Goal: Book appointment/travel/reservation

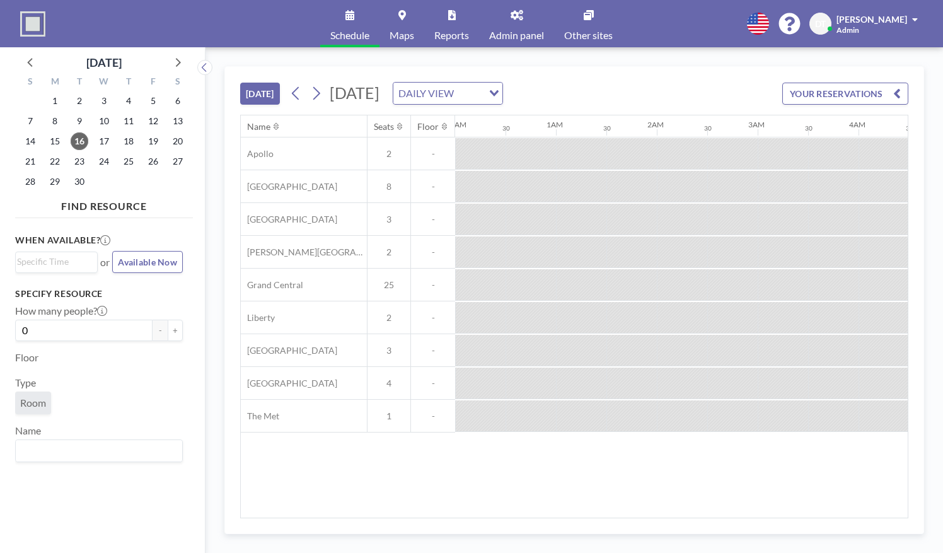
scroll to position [0, 857]
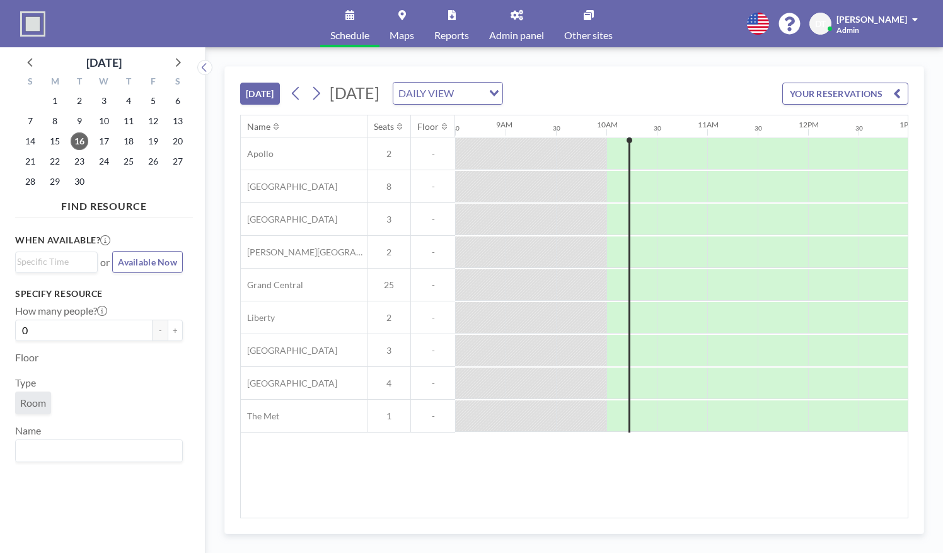
click at [521, 19] on icon at bounding box center [517, 15] width 13 height 10
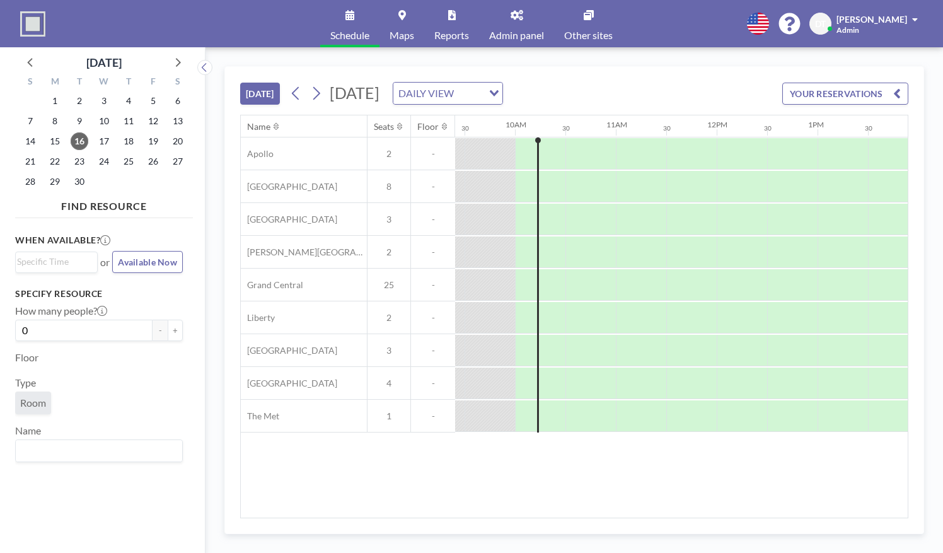
scroll to position [0, 958]
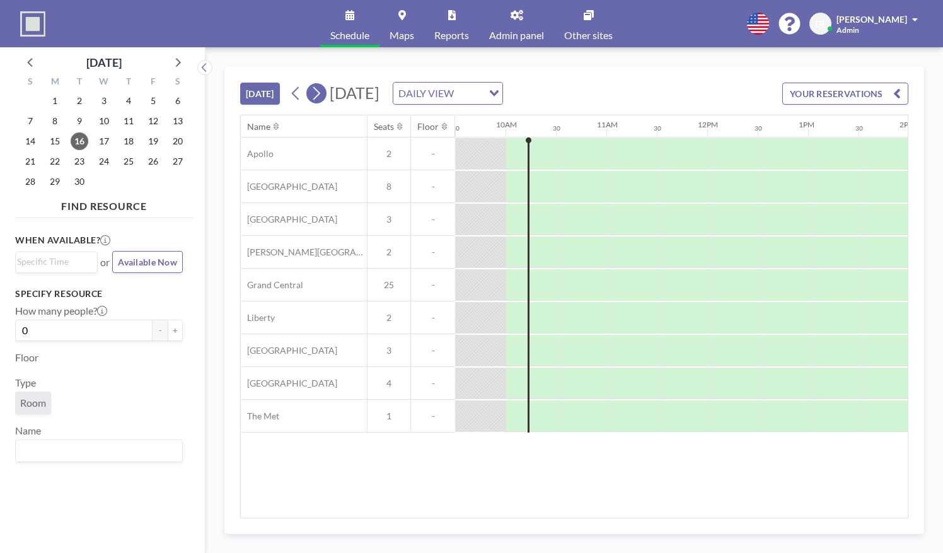
click at [316, 98] on icon at bounding box center [316, 93] width 7 height 13
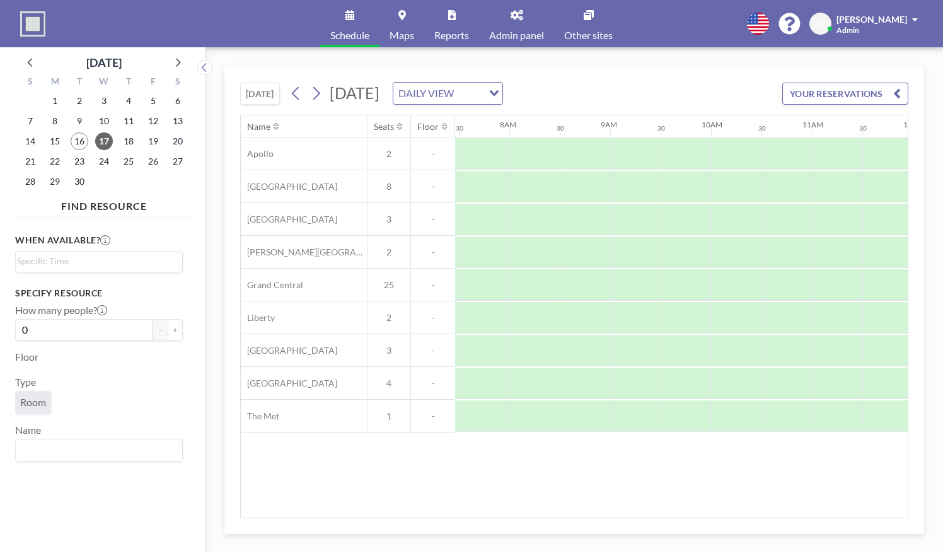
scroll to position [0, 756]
click at [826, 240] on div at bounding box center [833, 252] width 50 height 32
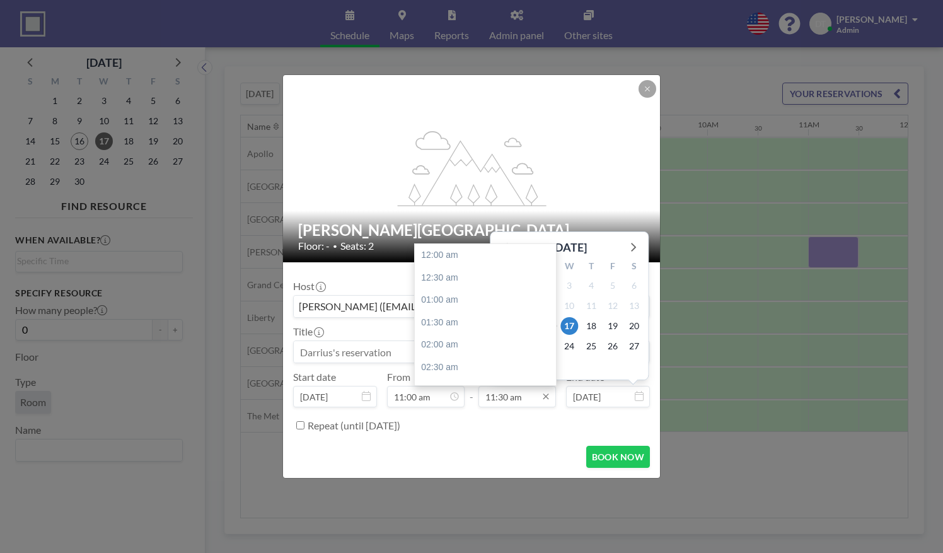
scroll to position [516, 0]
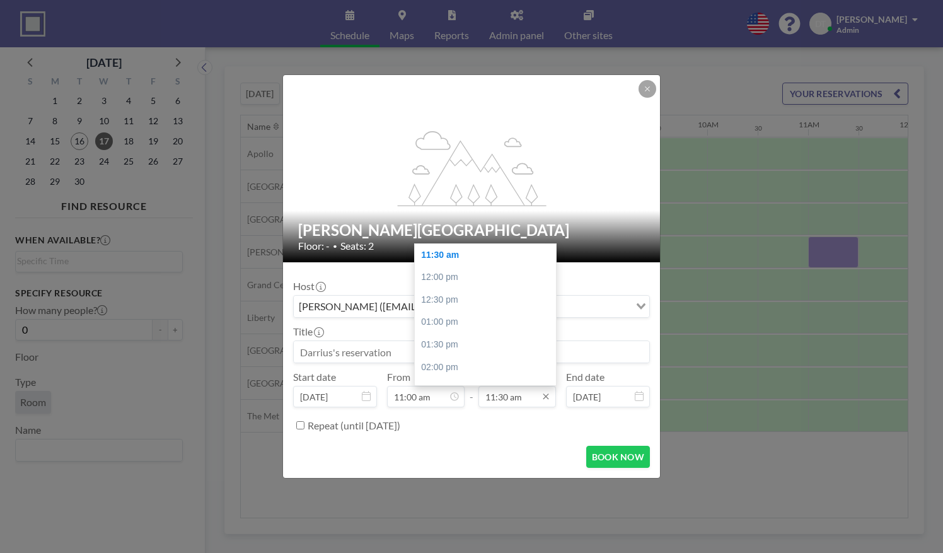
click at [516, 392] on input "11:30 am" at bounding box center [517, 396] width 78 height 21
click at [494, 395] on input "11:30 am" at bounding box center [517, 396] width 78 height 21
click at [521, 400] on input "2:00 am" at bounding box center [517, 396] width 78 height 21
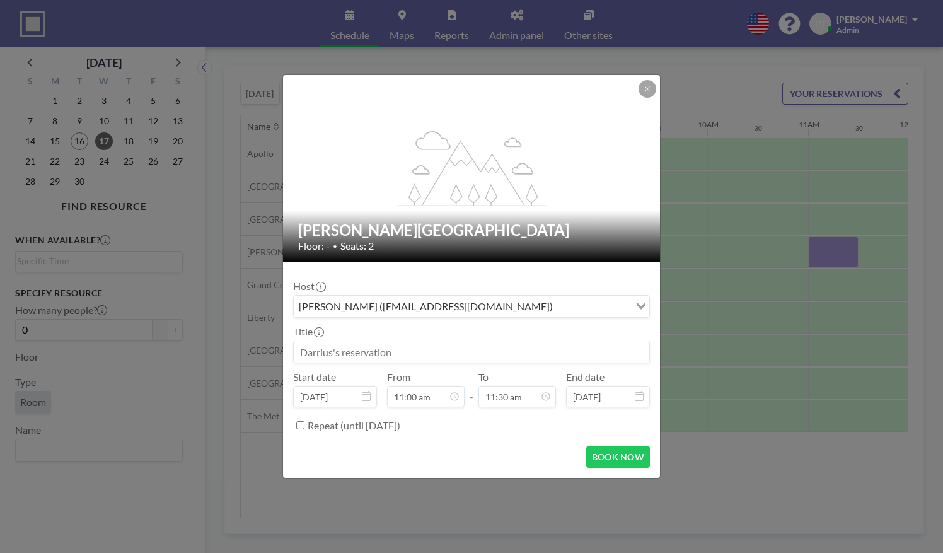
click at [502, 444] on form "Host Darrius Thompson (dthompson@bottomline.org) Loading... Title Start date Se…" at bounding box center [471, 370] width 377 height 216
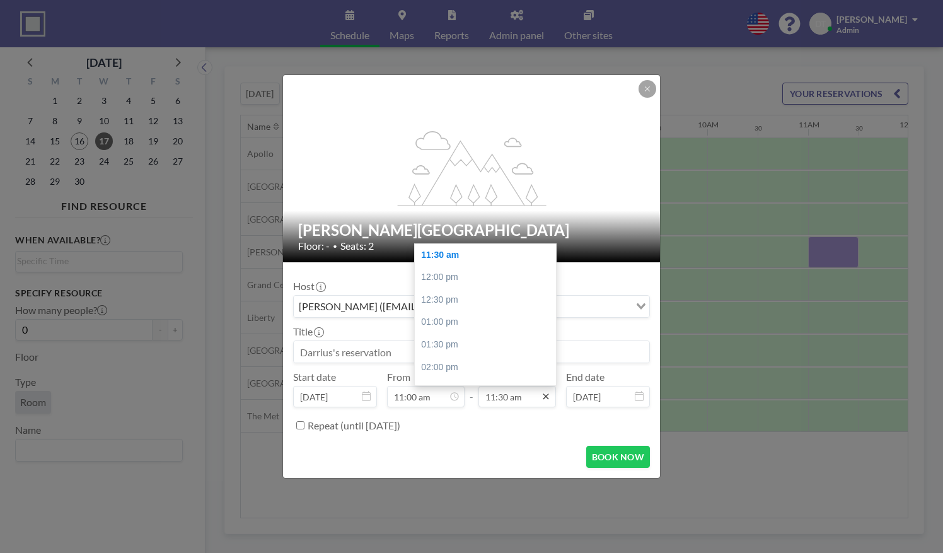
click at [547, 398] on icon at bounding box center [546, 396] width 10 height 10
click at [446, 361] on div "02:00 pm" at bounding box center [488, 367] width 147 height 23
type input "02:00 pm"
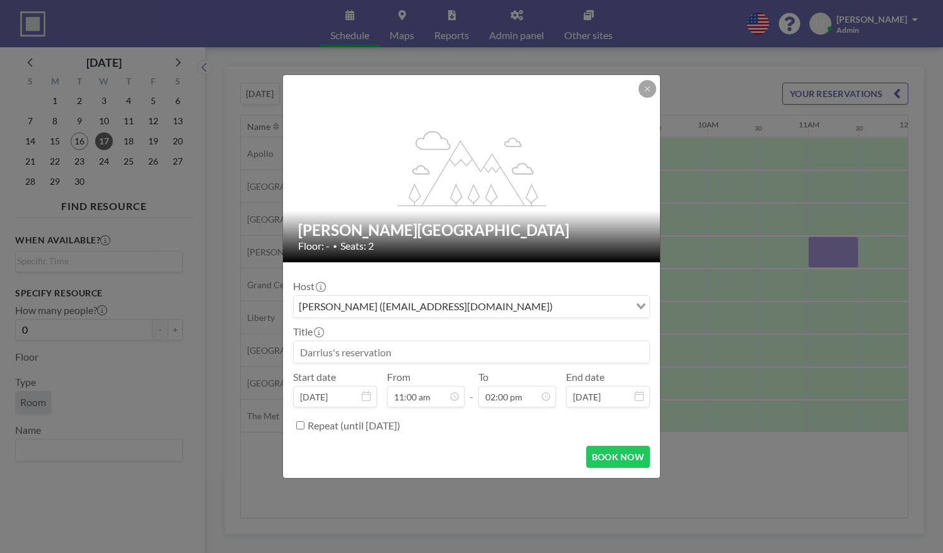
scroll to position [628, 0]
click at [497, 448] on div "BOOK NOW" at bounding box center [471, 457] width 357 height 22
click at [437, 356] on input at bounding box center [471, 351] width 355 height 21
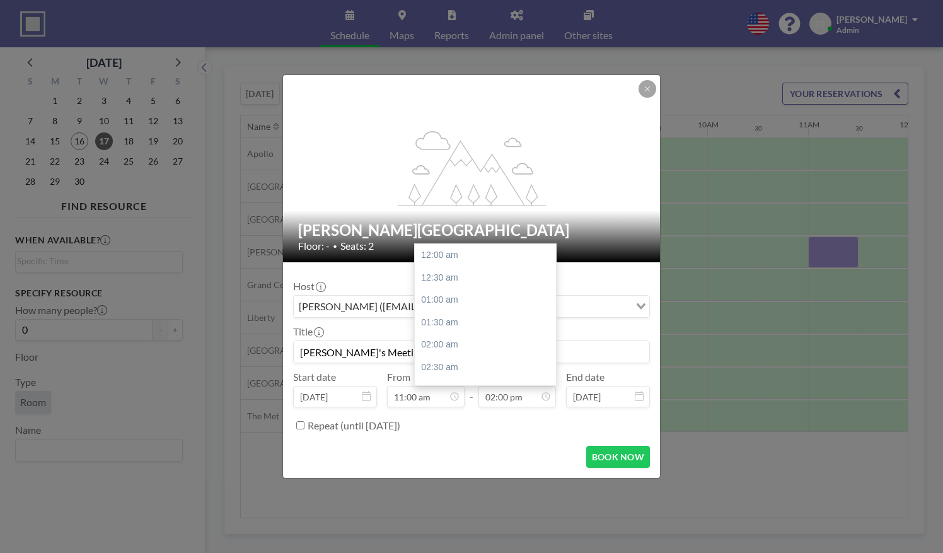
scroll to position [628, 0]
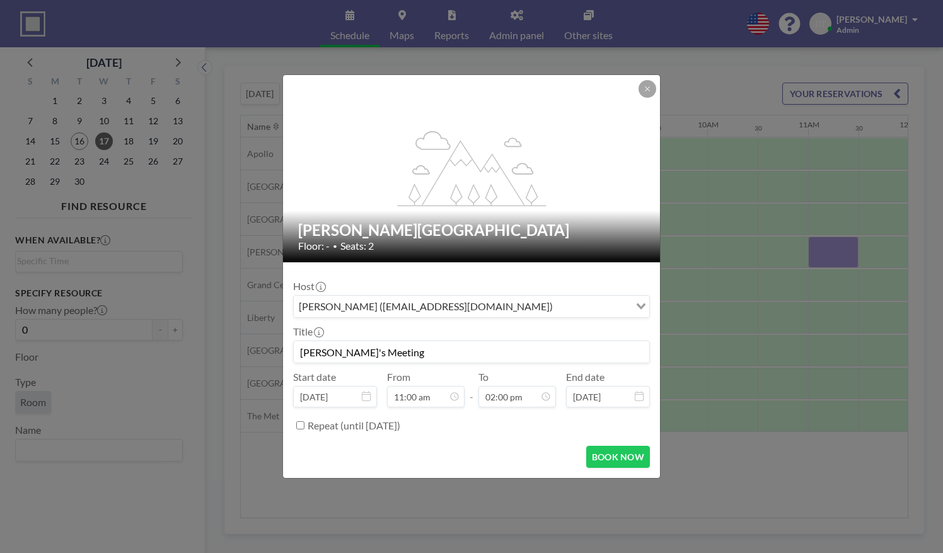
type input "[PERSON_NAME]'s Meeting"
click at [623, 475] on form "Host Darrius Thompson (dthompson@bottomline.org) Loading... Title Louisa's Meet…" at bounding box center [471, 370] width 377 height 216
click at [618, 456] on button "BOOK NOW" at bounding box center [618, 457] width 64 height 22
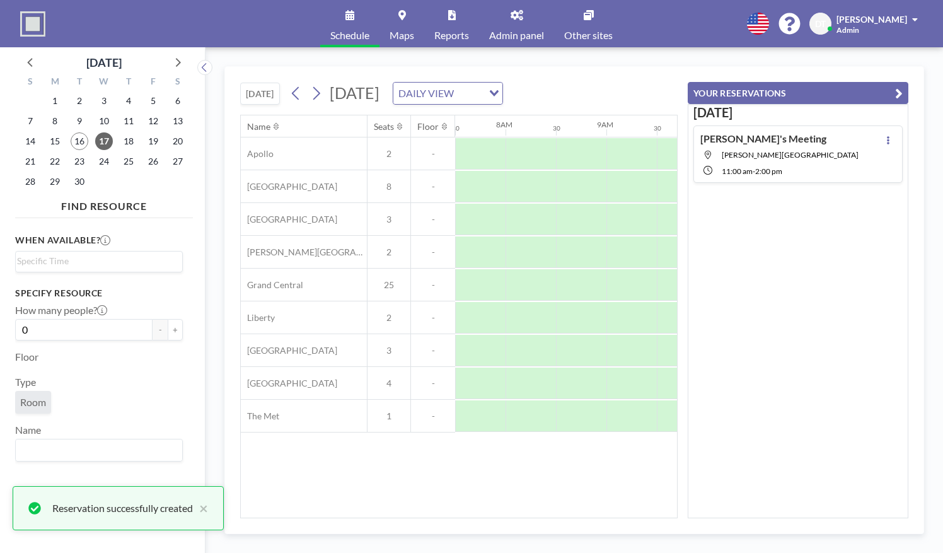
scroll to position [0, 0]
click at [523, 11] on icon at bounding box center [517, 15] width 13 height 10
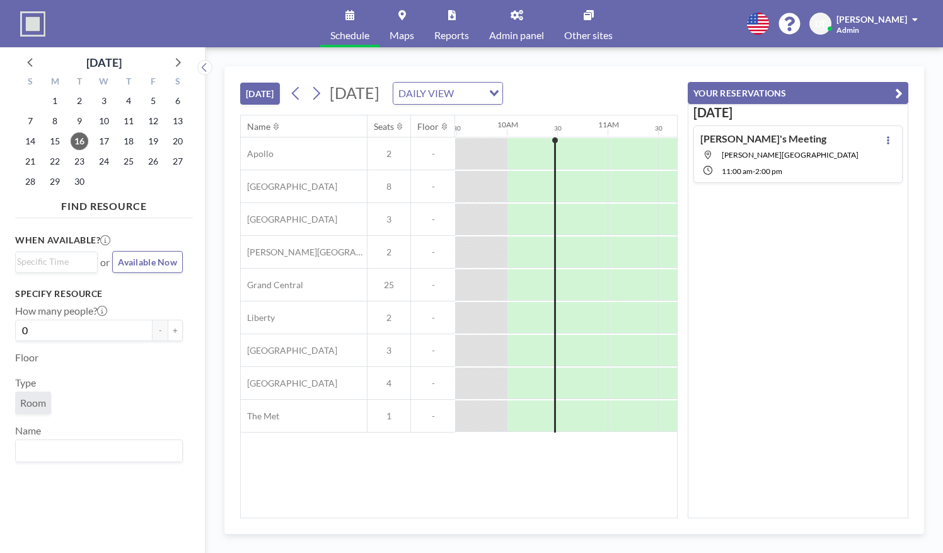
scroll to position [0, 958]
click at [900, 88] on icon "button" at bounding box center [899, 93] width 8 height 15
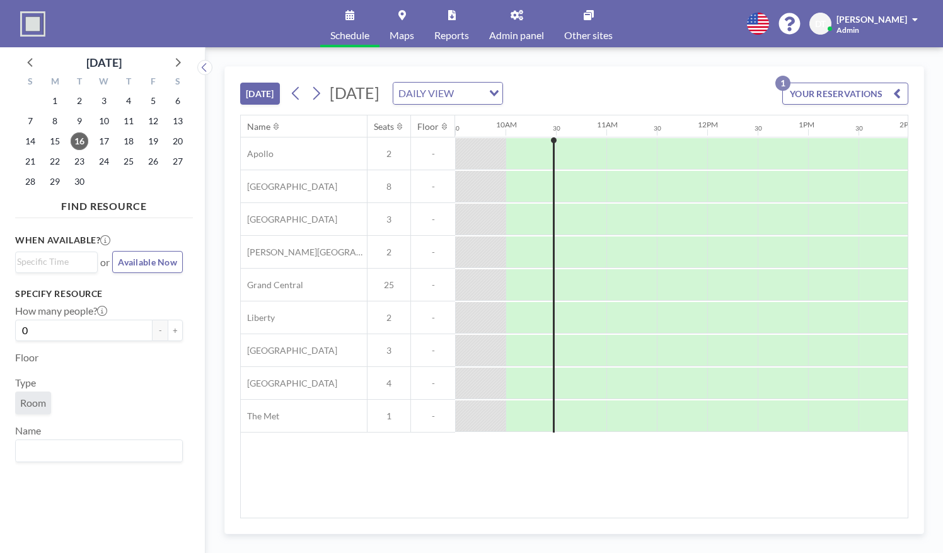
click at [269, 91] on button "[DATE]" at bounding box center [260, 94] width 40 height 22
